Goal: Task Accomplishment & Management: Use online tool/utility

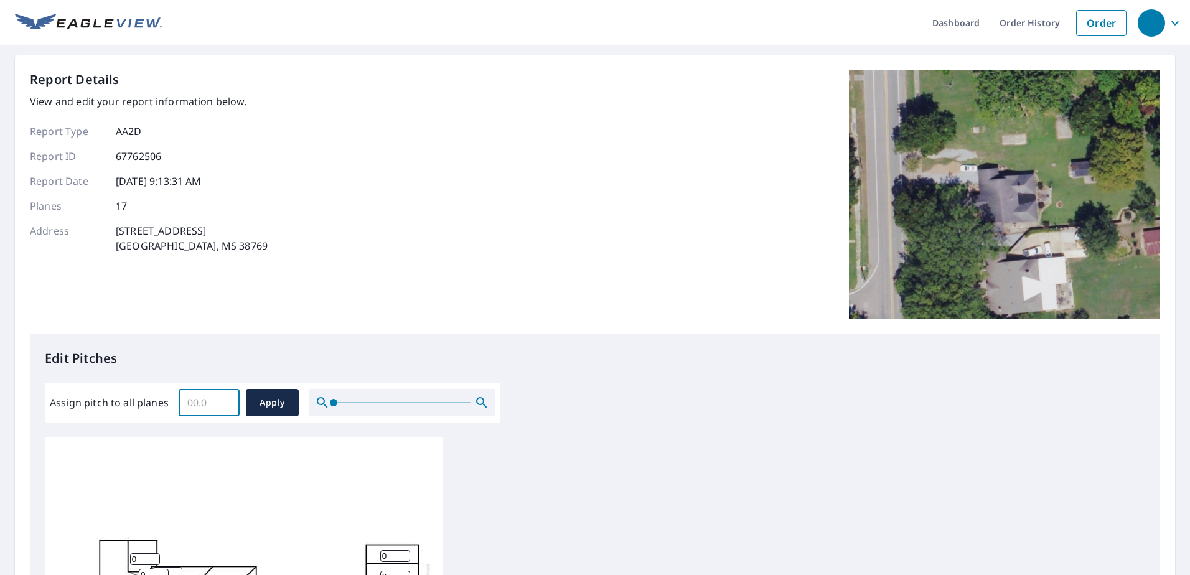
click at [213, 405] on input "Assign pitch to all planes" at bounding box center [209, 402] width 61 height 35
type input "6"
click at [272, 403] on span "Apply" at bounding box center [272, 403] width 33 height 16
type input "6"
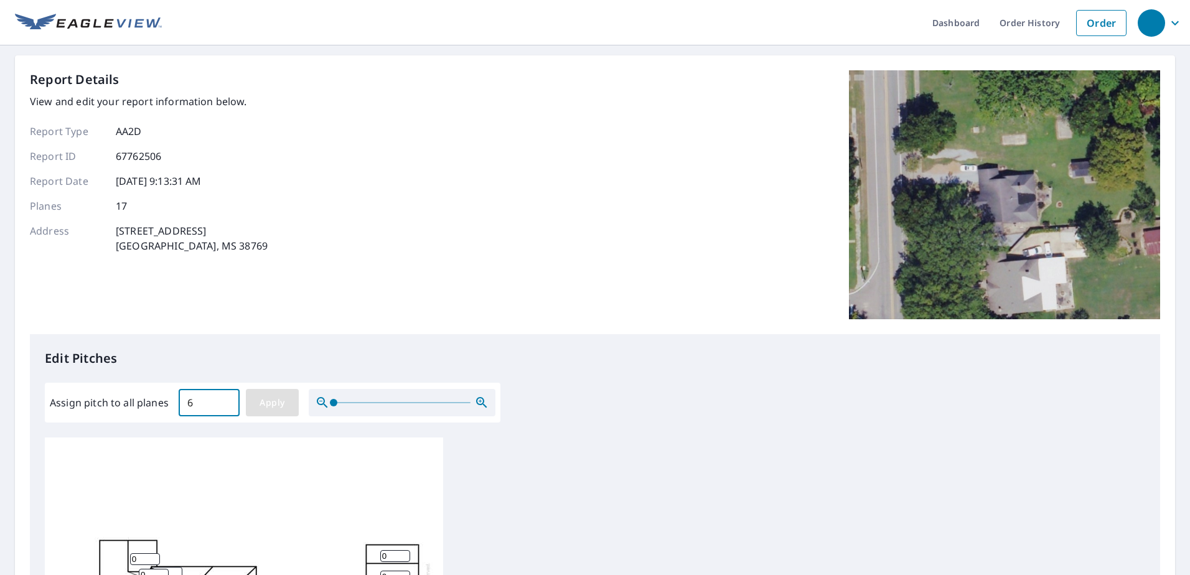
type input "6"
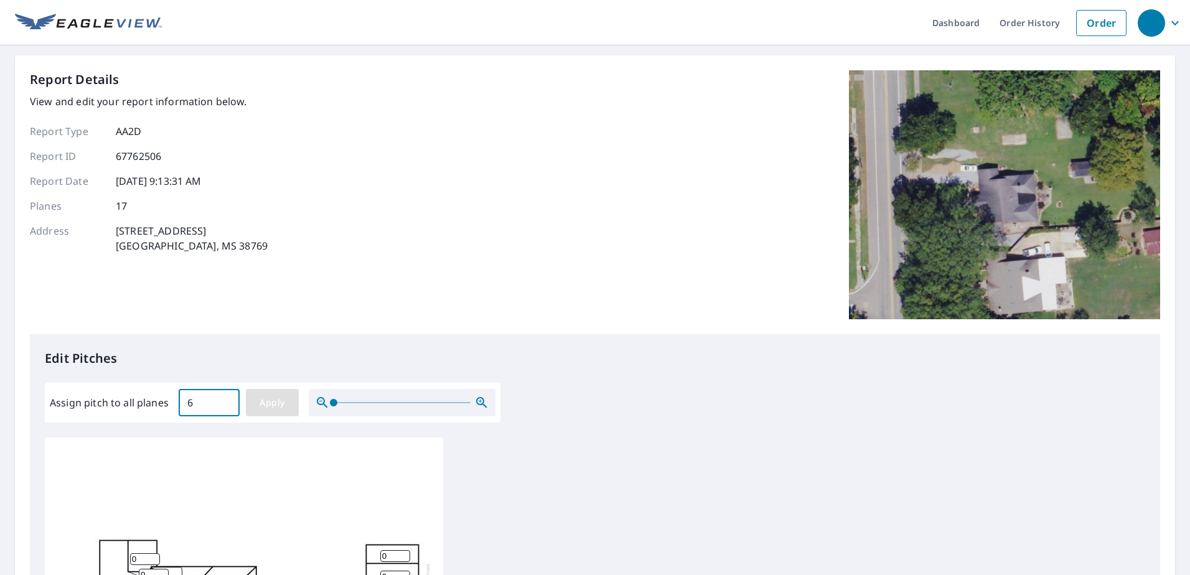
type input "6"
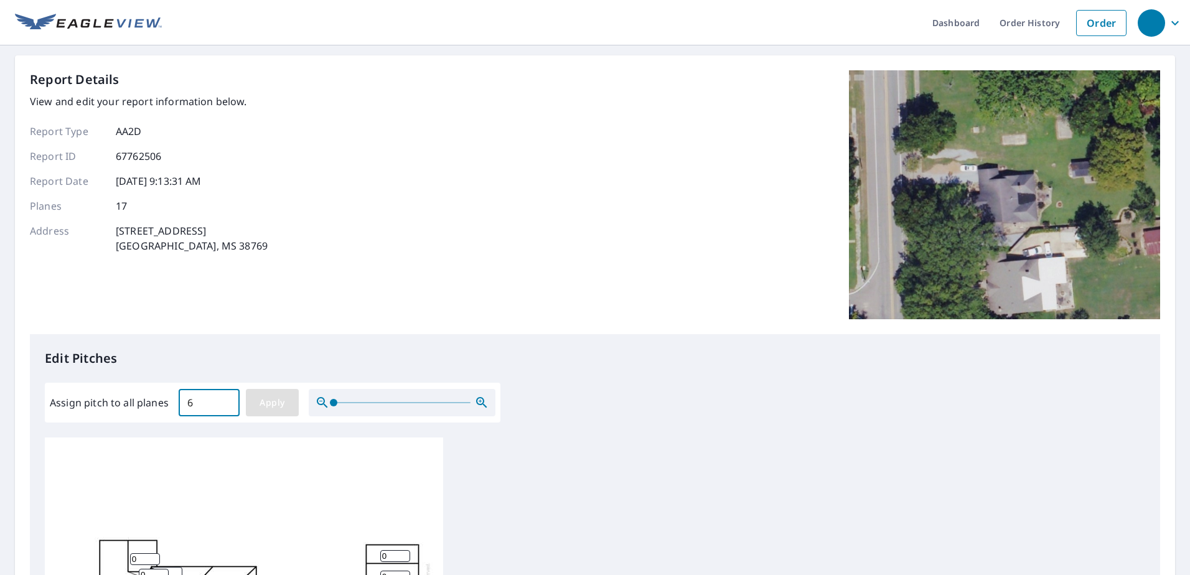
type input "6"
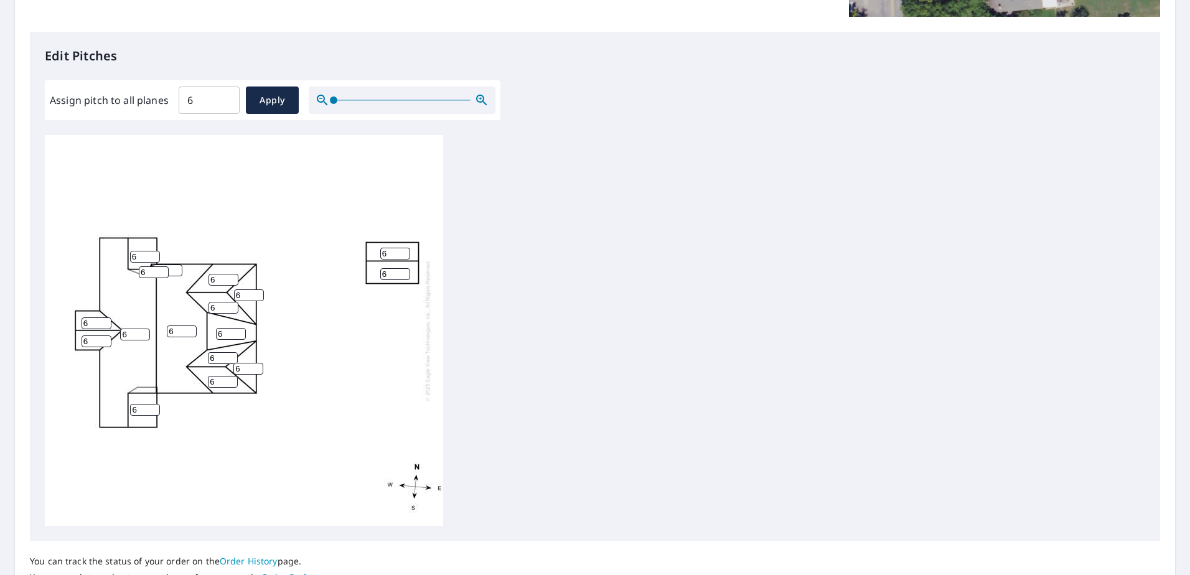
scroll to position [311, 0]
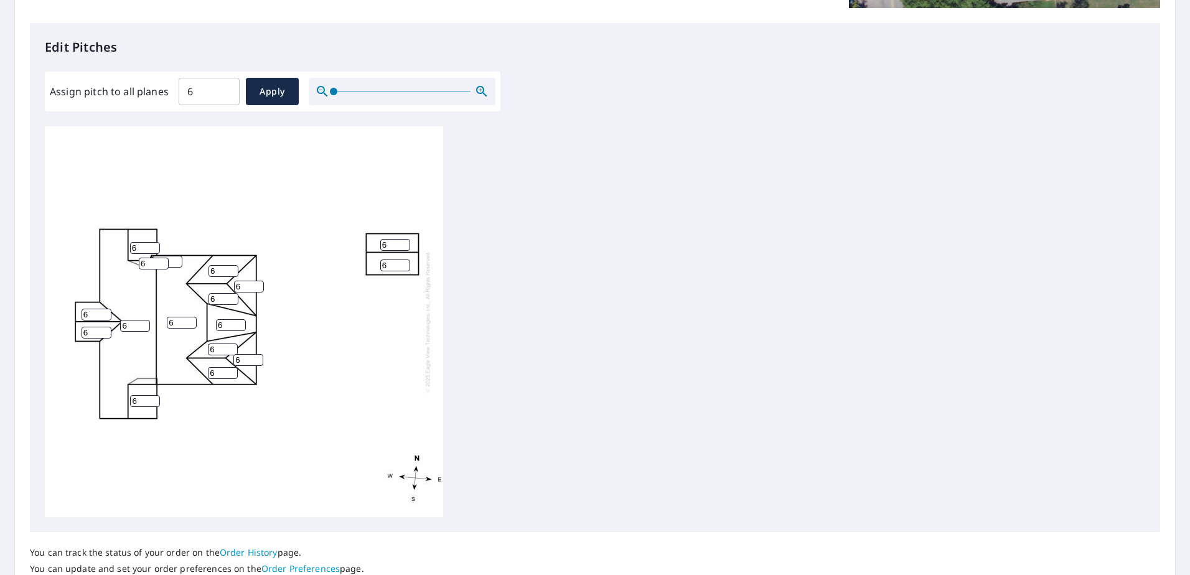
click at [229, 329] on input "6" at bounding box center [231, 325] width 30 height 12
type input "4"
click at [501, 342] on div "6 6 4 6 6 6 6 6 6 6 6 6 6 6 6 6 6" at bounding box center [595, 321] width 1100 height 391
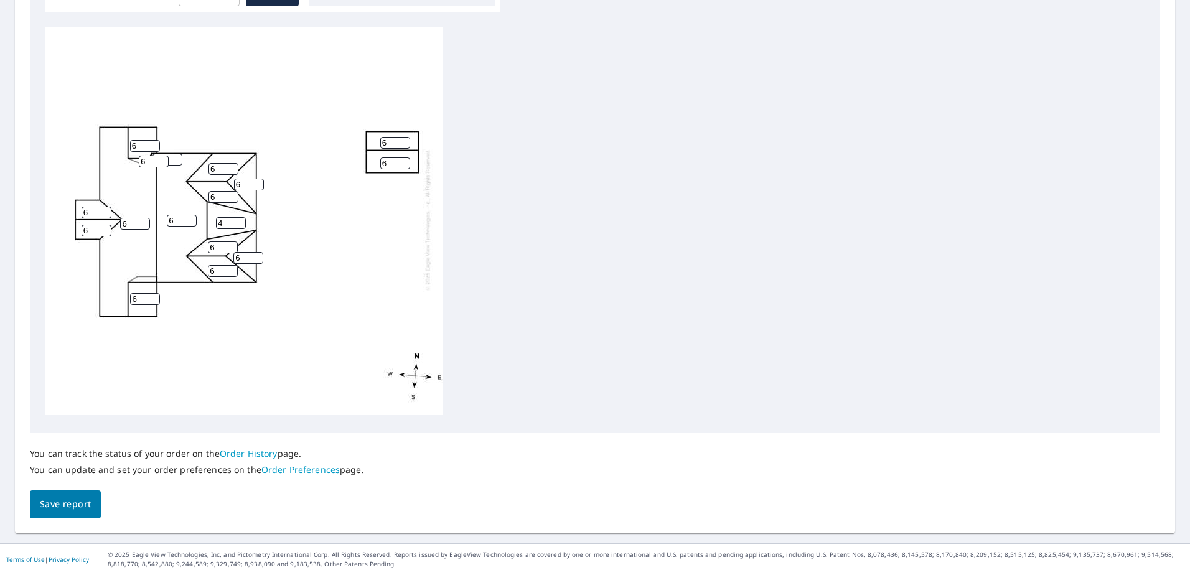
click at [68, 504] on span "Save report" at bounding box center [65, 505] width 51 height 16
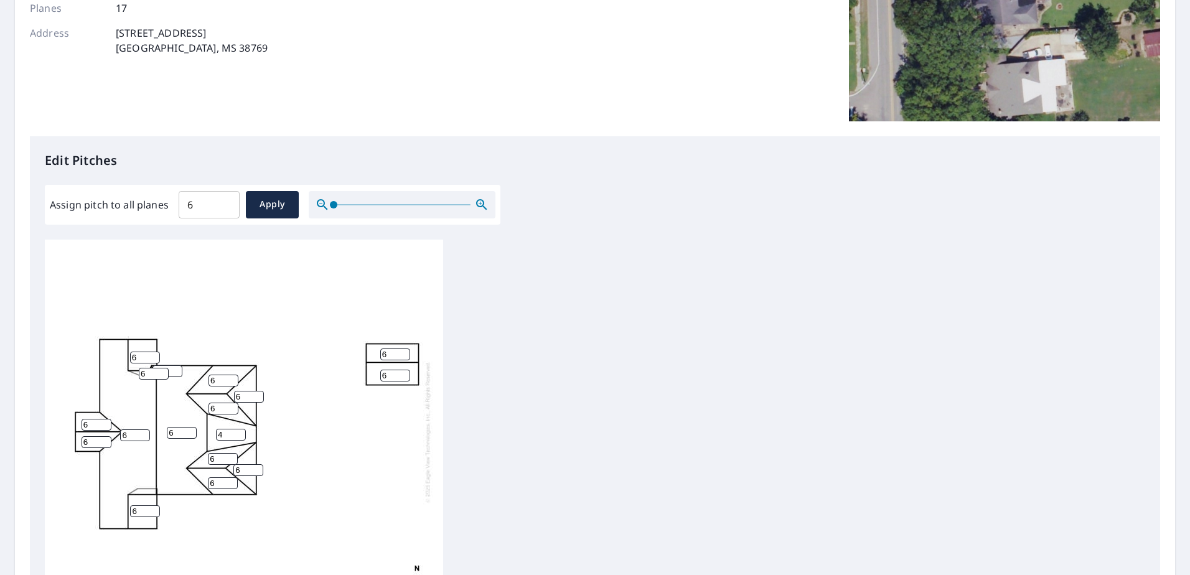
scroll to position [0, 0]
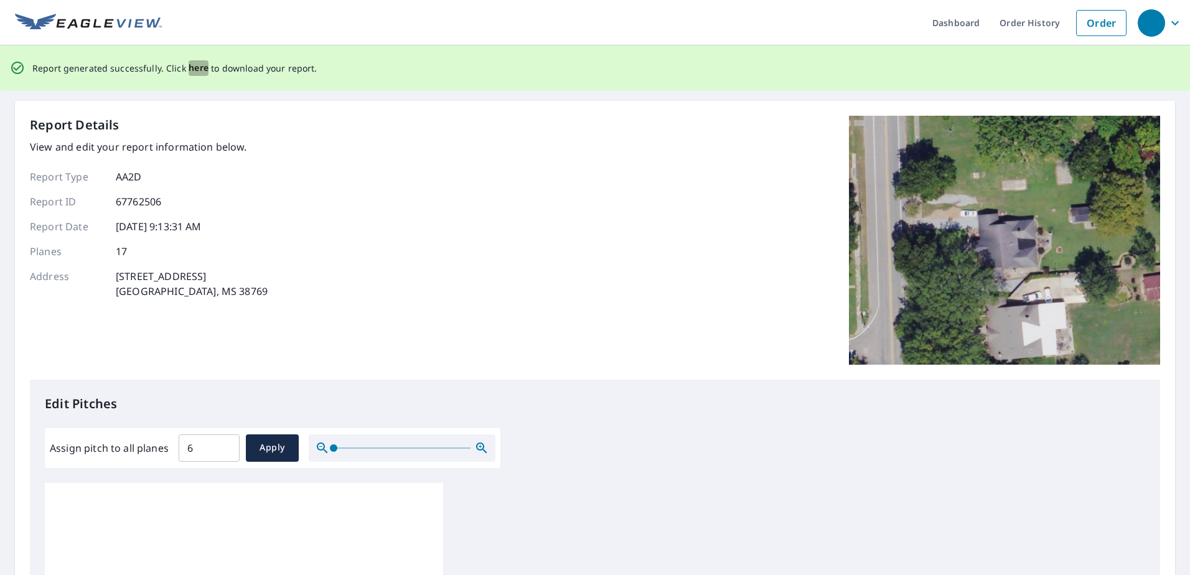
click at [190, 68] on span "here" at bounding box center [199, 68] width 21 height 16
